Goal: Information Seeking & Learning: Learn about a topic

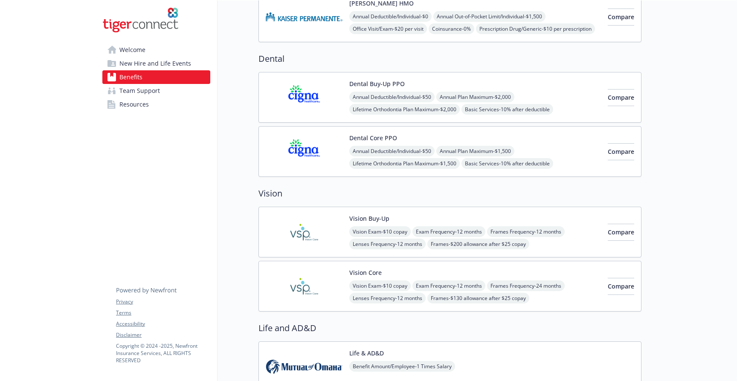
scroll to position [273, 0]
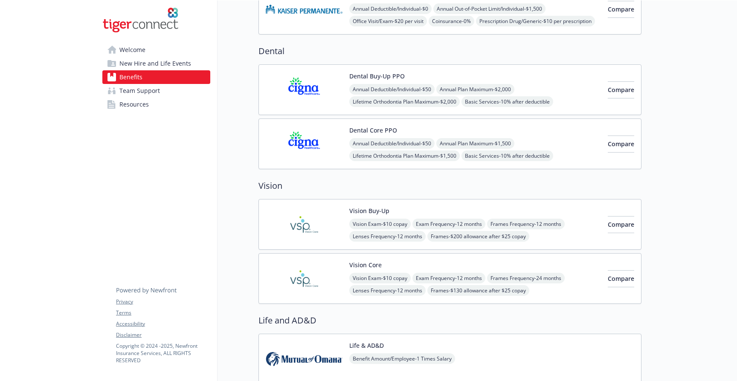
click at [376, 125] on div "Dental Core PPO Annual Deductible/Individual - $50 Annual Plan Maximum - $1,500…" at bounding box center [449, 144] width 383 height 51
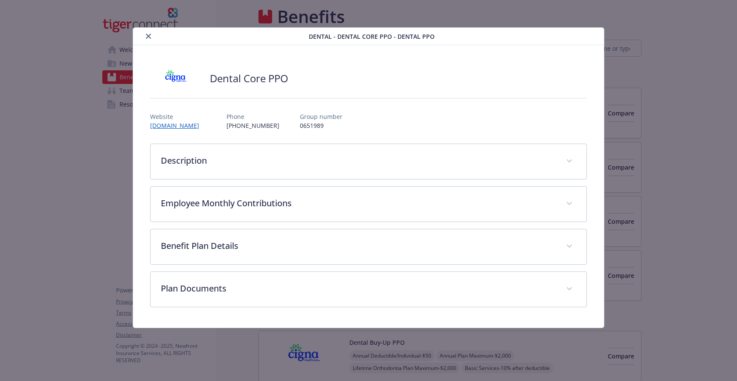
scroll to position [273, 0]
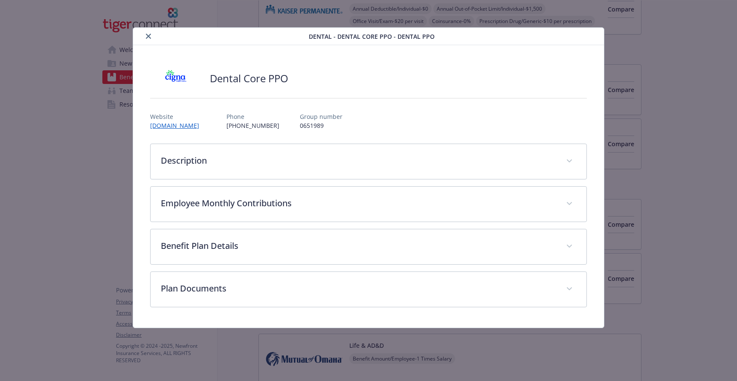
click at [143, 34] on div "details for plan Dental - Dental Core PPO - Dental PPO" at bounding box center [222, 36] width 172 height 10
click at [146, 37] on icon "close" at bounding box center [148, 36] width 5 height 5
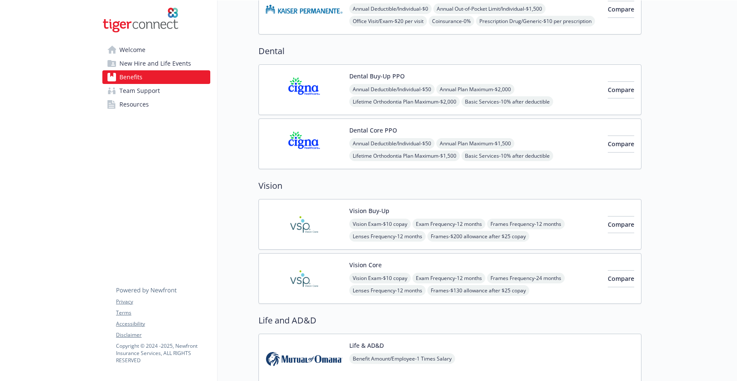
click at [142, 85] on span "Team Support" at bounding box center [139, 91] width 41 height 14
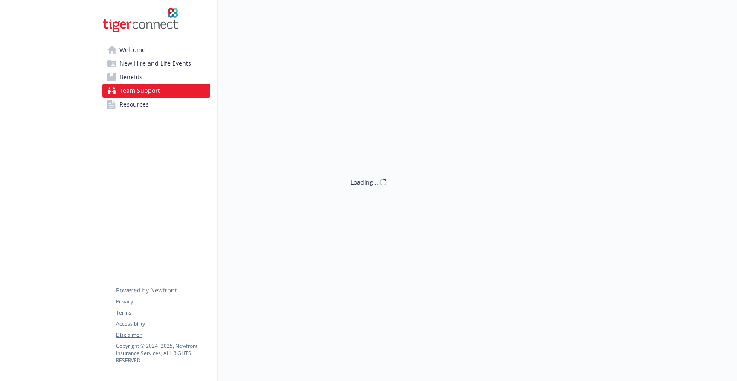
scroll to position [17, 0]
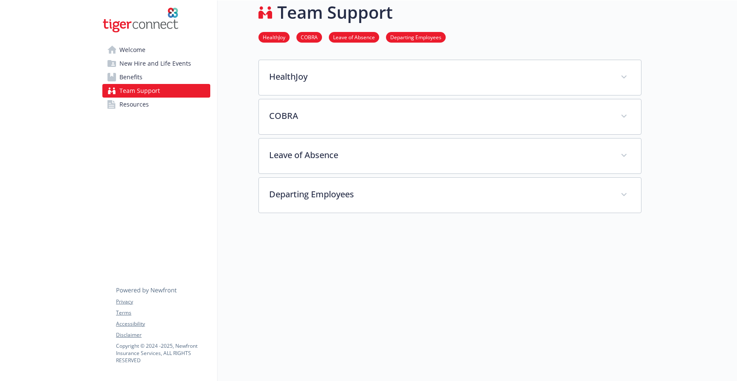
click at [160, 79] on link "Benefits" at bounding box center [156, 77] width 108 height 14
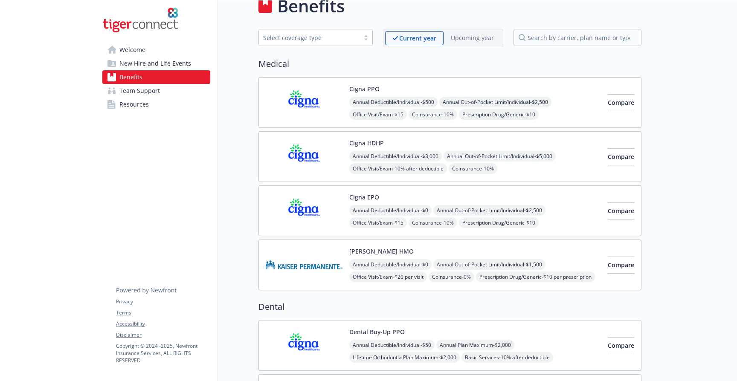
click at [438, 116] on span "Coinsurance - 10%" at bounding box center [432, 114] width 49 height 11
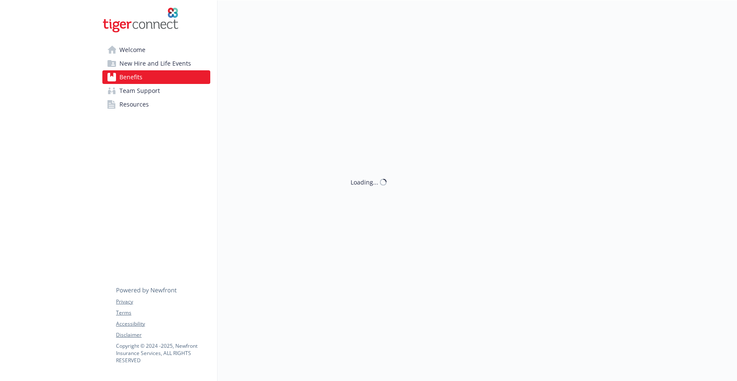
scroll to position [17, 0]
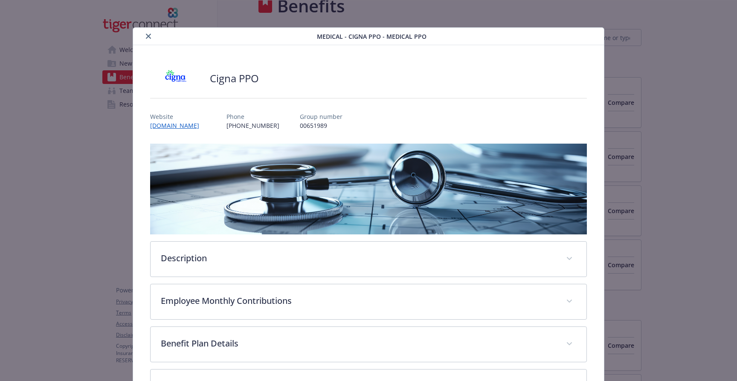
click at [147, 35] on icon "close" at bounding box center [148, 36] width 5 height 5
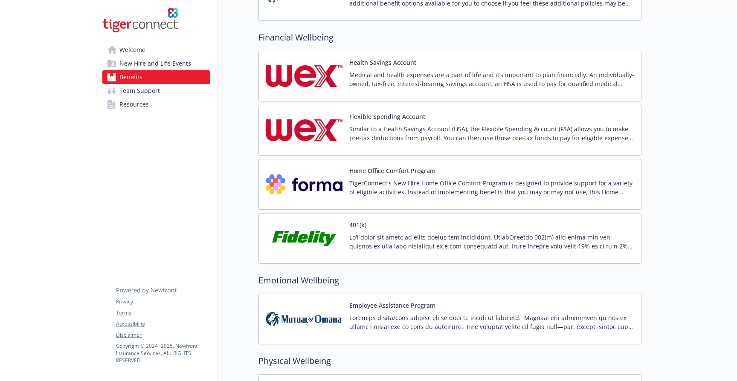
click at [411, 178] on div "Home Office Comfort Program TigerConnect's New Hire Home Office Comfort Program…" at bounding box center [491, 184] width 285 height 36
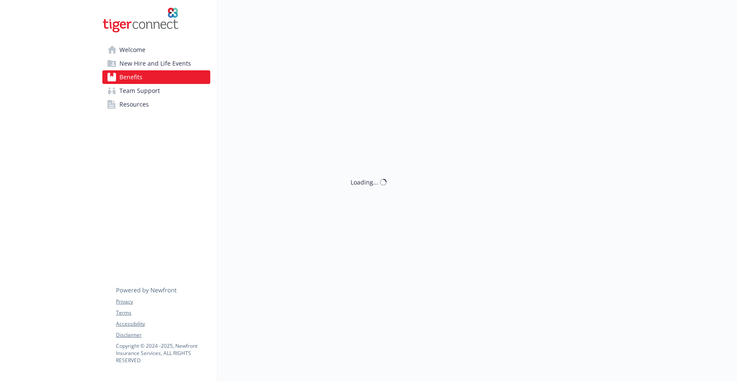
scroll to position [1015, 0]
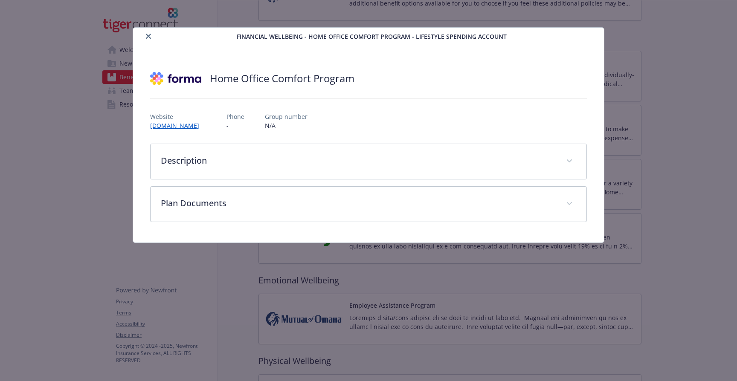
click at [145, 38] on button "close" at bounding box center [148, 36] width 10 height 10
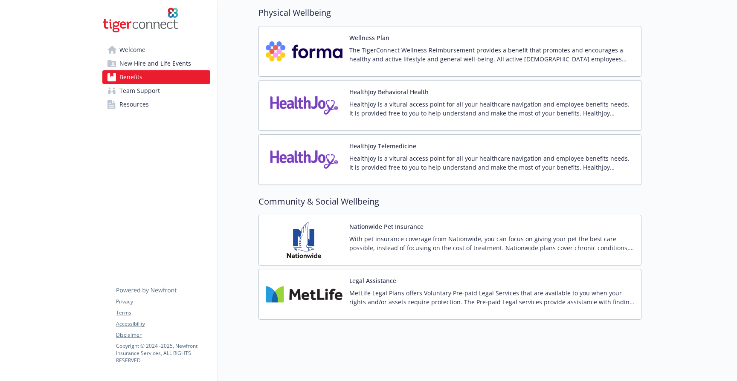
click at [405, 225] on div "Nationwide Pet Insurance With pet insurance coverage from Nationwide, you can f…" at bounding box center [491, 240] width 285 height 36
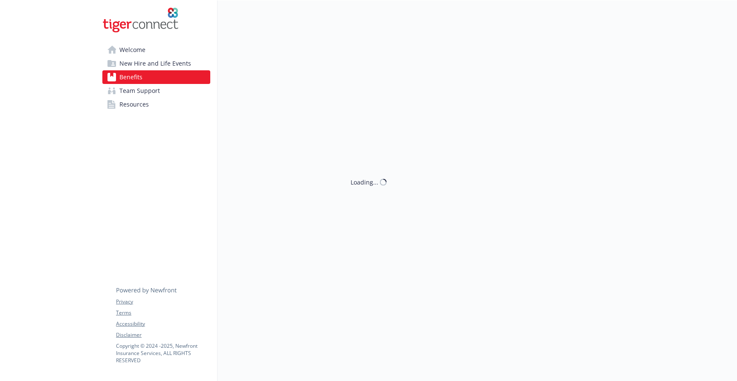
scroll to position [1369, 0]
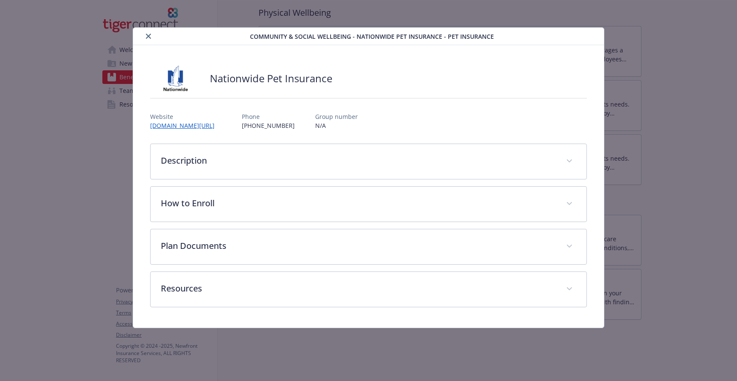
click at [143, 34] on button "close" at bounding box center [148, 36] width 10 height 10
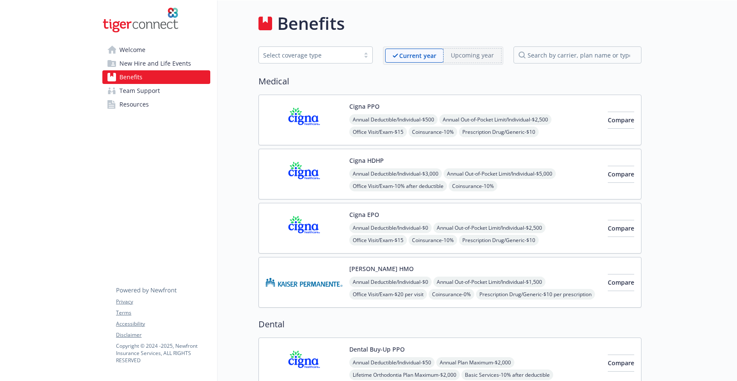
click at [466, 62] on span "Upcoming year" at bounding box center [472, 56] width 58 height 14
click at [472, 58] on p "Upcoming year" at bounding box center [472, 55] width 43 height 9
click at [420, 58] on p "Current year" at bounding box center [417, 55] width 37 height 9
click at [421, 83] on h2 "Medical" at bounding box center [449, 81] width 383 height 13
click at [446, 84] on h2 "Medical" at bounding box center [449, 81] width 383 height 13
